Goal: Task Accomplishment & Management: Use online tool/utility

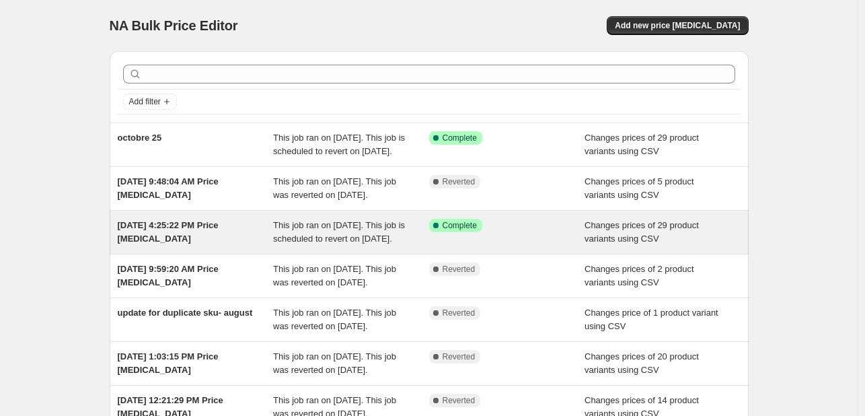
click at [382, 246] on div "This job ran on [DATE]. This job is scheduled to revert on [DATE]." at bounding box center [351, 232] width 156 height 27
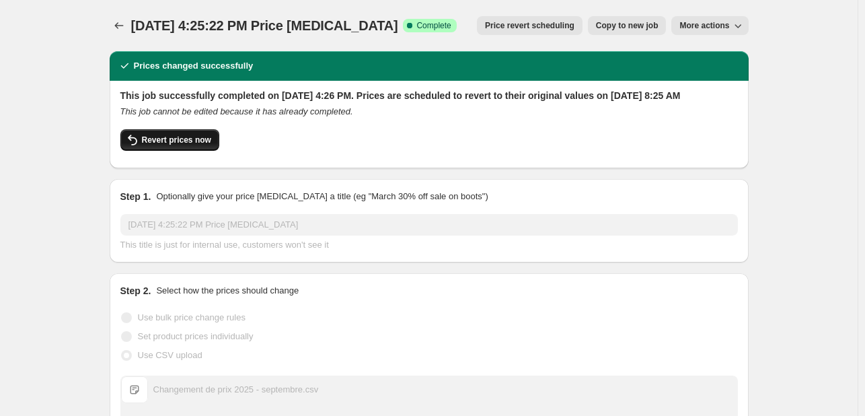
click at [175, 151] on button "Revert prices now" at bounding box center [169, 140] width 99 height 22
checkbox input "false"
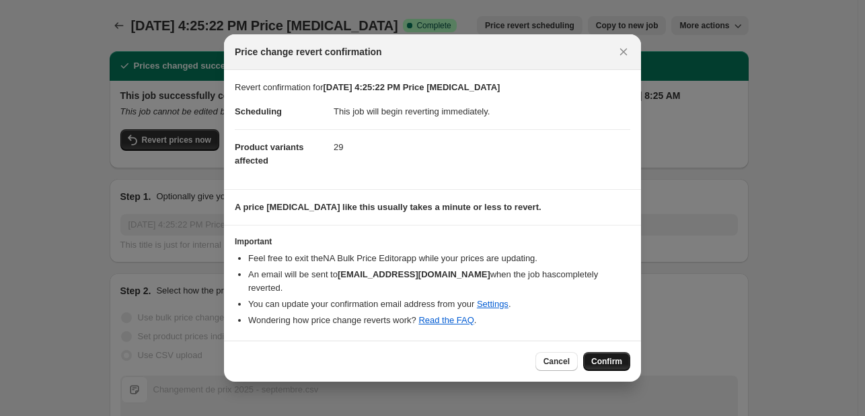
click at [621, 356] on span "Confirm" at bounding box center [606, 361] width 31 height 11
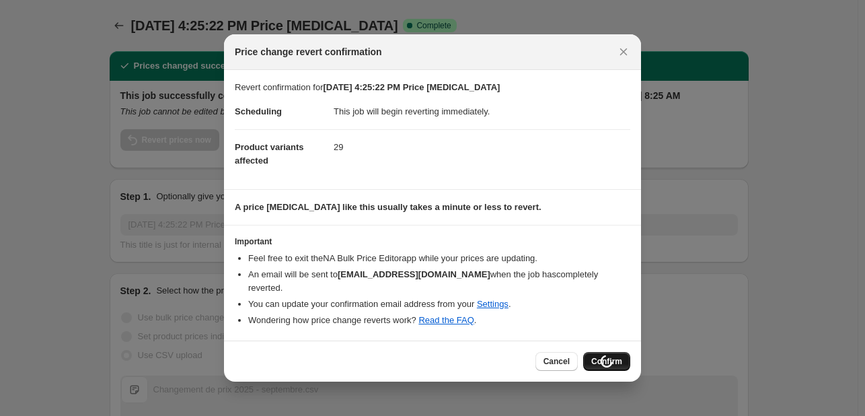
click at [621, 356] on div "Cancel Loading Confirm" at bounding box center [583, 361] width 95 height 19
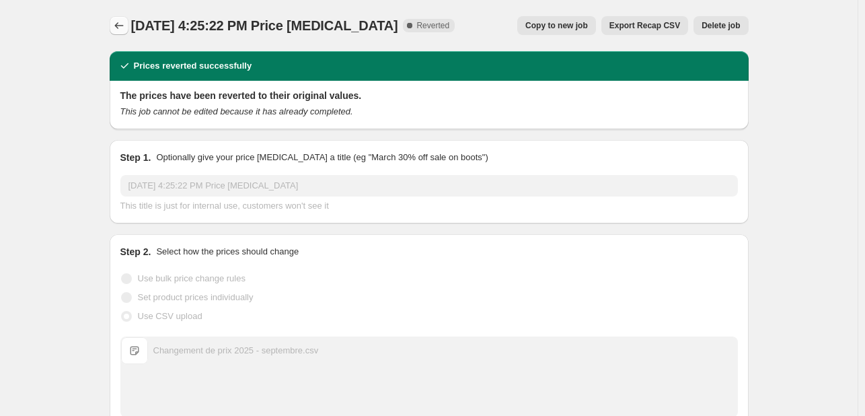
click at [126, 23] on icon "Price change jobs" at bounding box center [118, 25] width 13 height 13
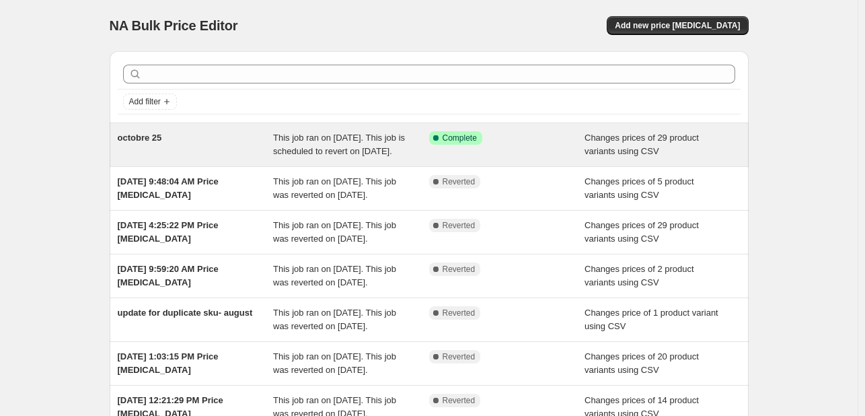
click at [151, 138] on span "octobre 25" at bounding box center [140, 138] width 44 height 10
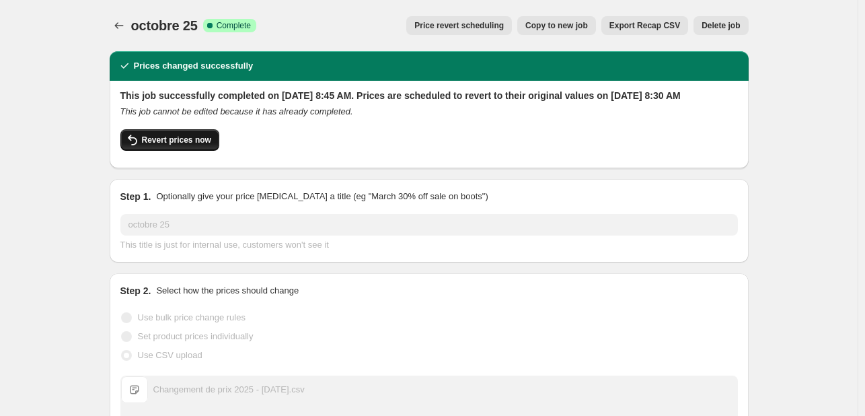
click at [172, 145] on span "Revert prices now" at bounding box center [176, 140] width 69 height 11
checkbox input "false"
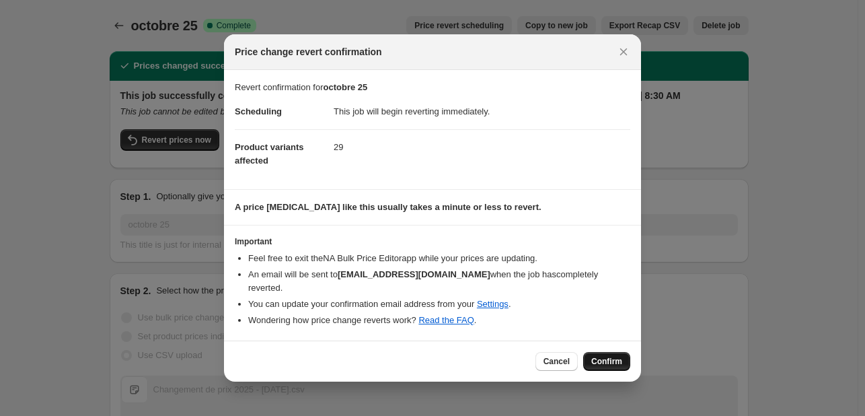
click at [606, 352] on button "Confirm" at bounding box center [606, 361] width 47 height 19
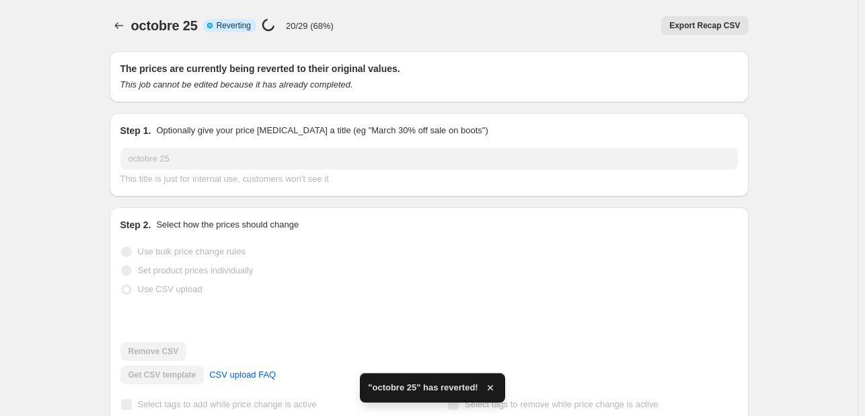
checkbox input "true"
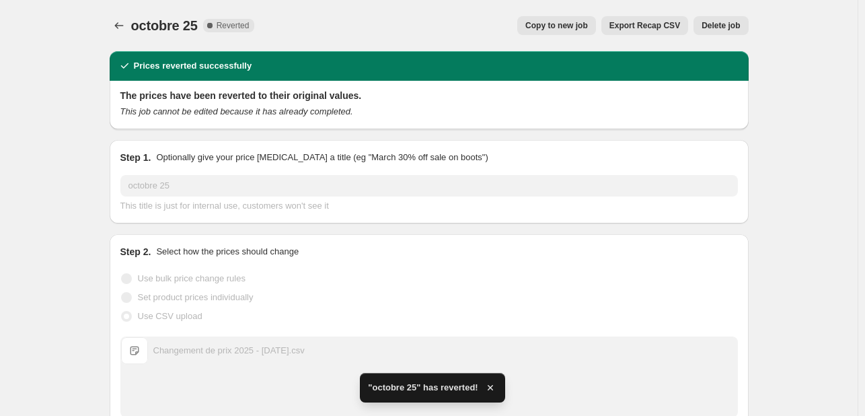
click at [544, 22] on span "Copy to new job" at bounding box center [557, 25] width 63 height 11
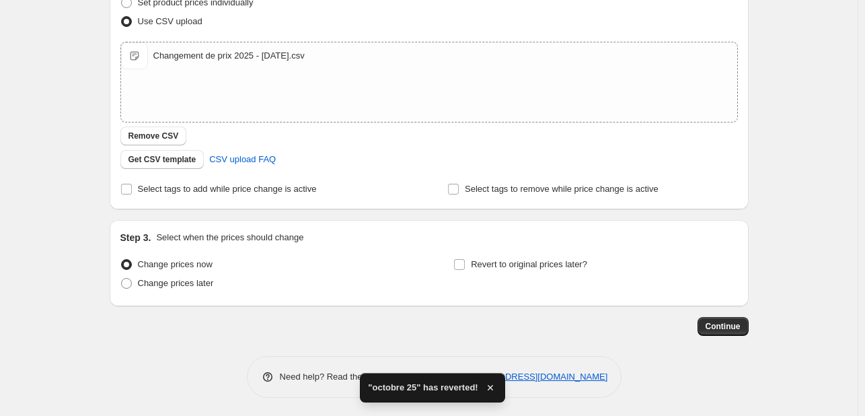
scroll to position [207, 0]
click at [562, 259] on span "Revert to original prices later?" at bounding box center [529, 263] width 116 height 10
click at [465, 259] on input "Revert to original prices later?" at bounding box center [459, 263] width 11 height 11
checkbox input "true"
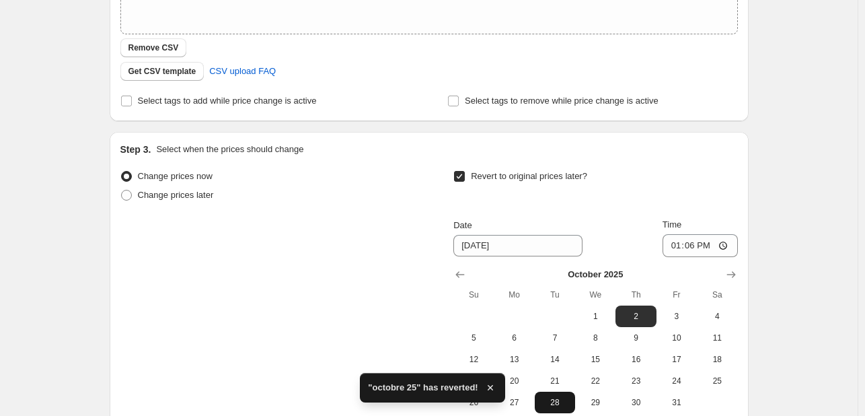
scroll to position [438, 0]
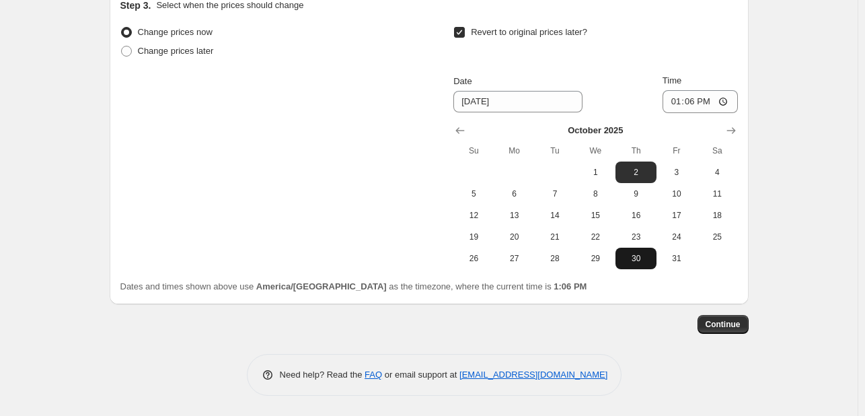
click at [638, 257] on span "30" at bounding box center [636, 258] width 30 height 11
type input "[DATE]"
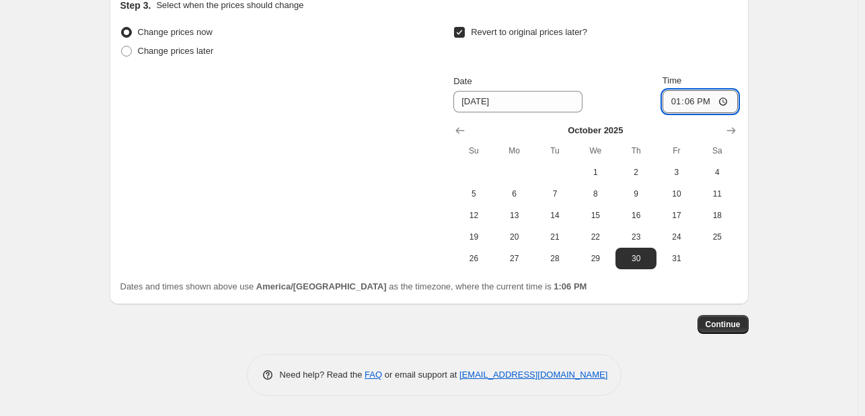
click at [680, 97] on input "13:06" at bounding box center [700, 101] width 75 height 23
type input "08:30"
click at [725, 332] on button "Continue" at bounding box center [723, 324] width 51 height 19
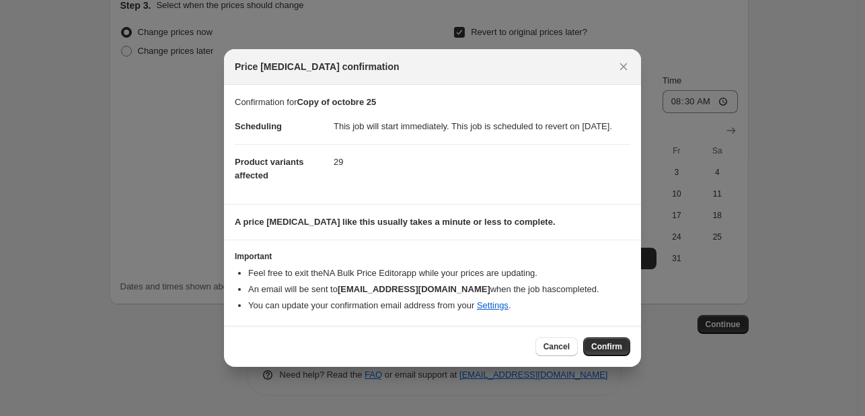
drag, startPoint x: 565, startPoint y: 353, endPoint x: 523, endPoint y: 306, distance: 62.9
click at [563, 351] on span "Cancel" at bounding box center [557, 346] width 26 height 11
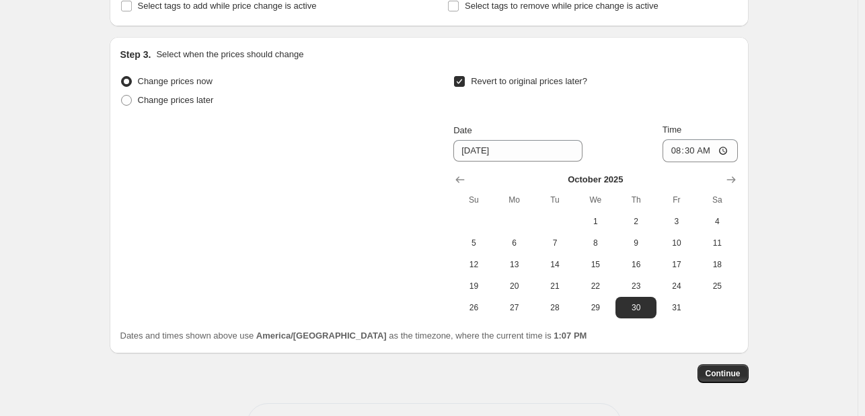
scroll to position [438, 0]
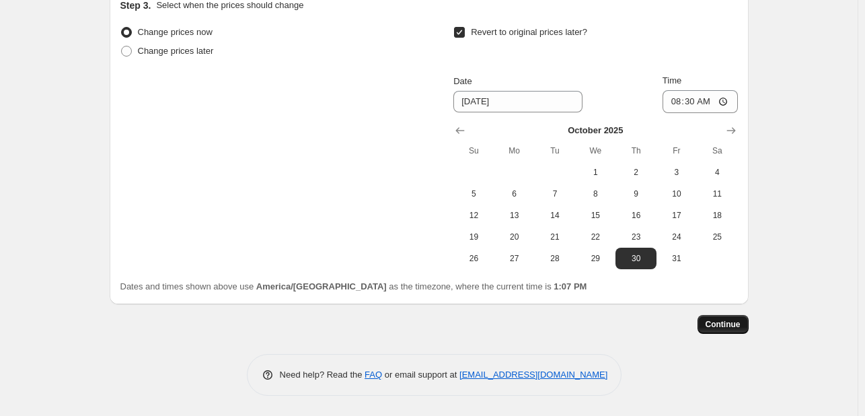
click at [733, 324] on span "Continue" at bounding box center [723, 324] width 35 height 11
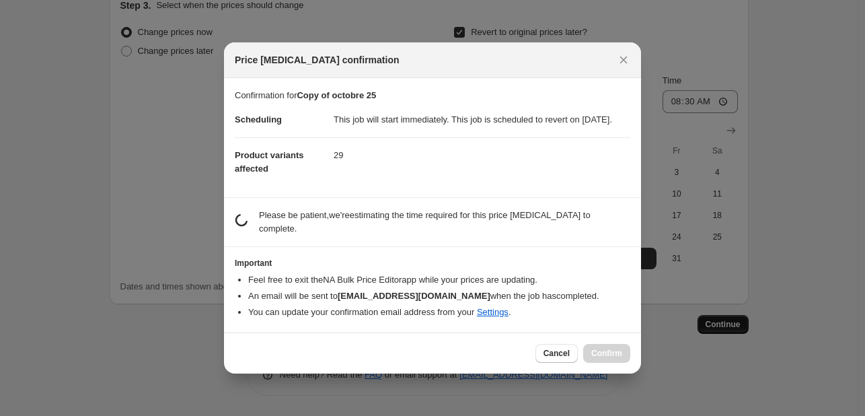
scroll to position [0, 0]
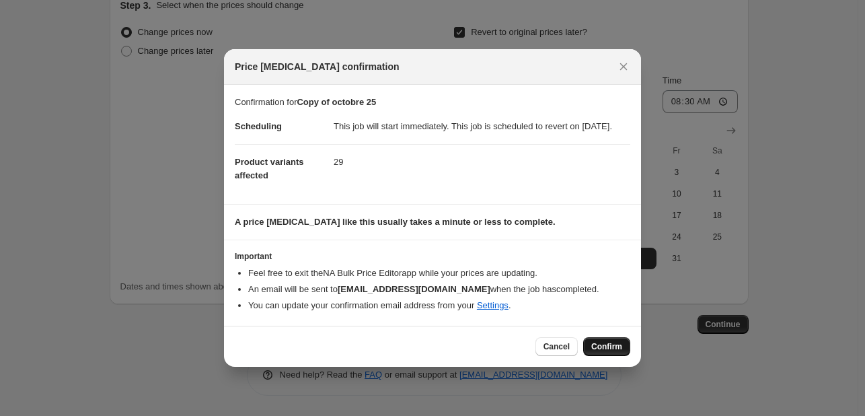
click at [606, 352] on span "Confirm" at bounding box center [606, 346] width 31 height 11
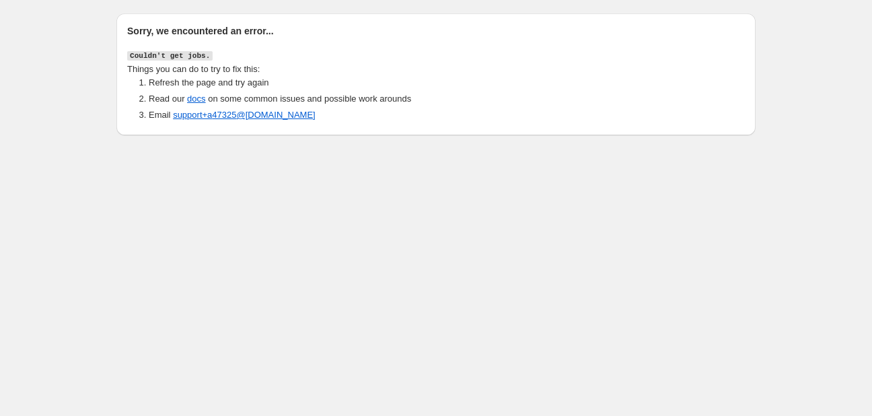
click at [285, 44] on div "Sorry, we encountered an error... Couldn't get jobs. Things you can do to try t…" at bounding box center [436, 73] width 618 height 98
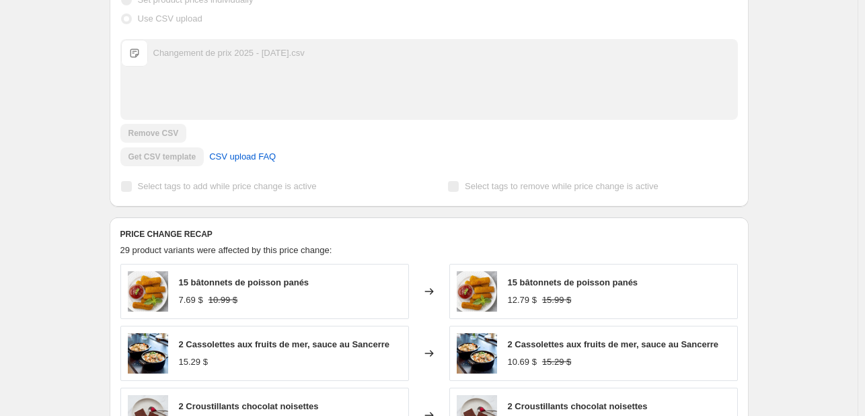
scroll to position [538, 0]
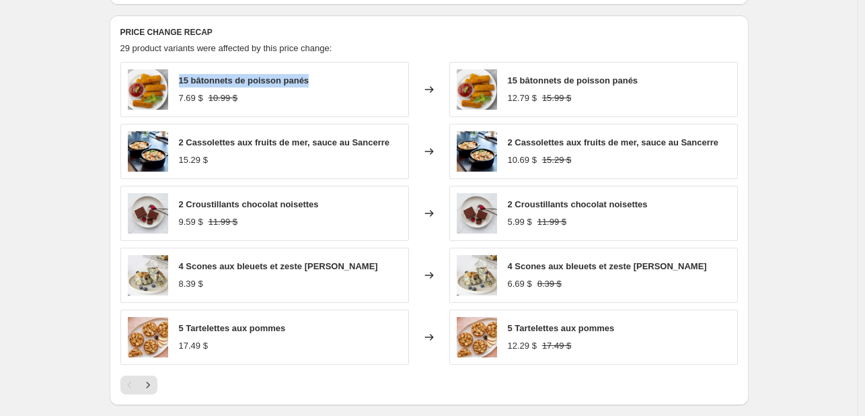
drag, startPoint x: 327, startPoint y: 90, endPoint x: 180, endPoint y: 96, distance: 146.8
click at [180, 96] on div "15 bâtonnets de poisson panés 7.69 $ 10.99 $" at bounding box center [264, 89] width 289 height 55
copy span "15 bâtonnets de poisson panés"
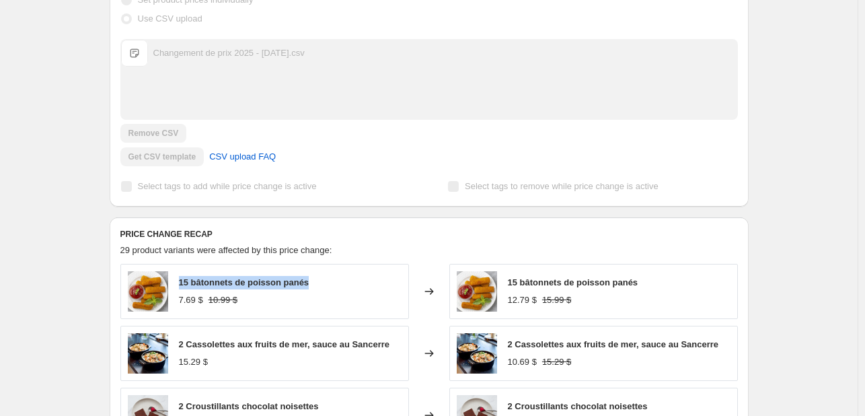
scroll to position [0, 0]
